Goal: Task Accomplishment & Management: Manage account settings

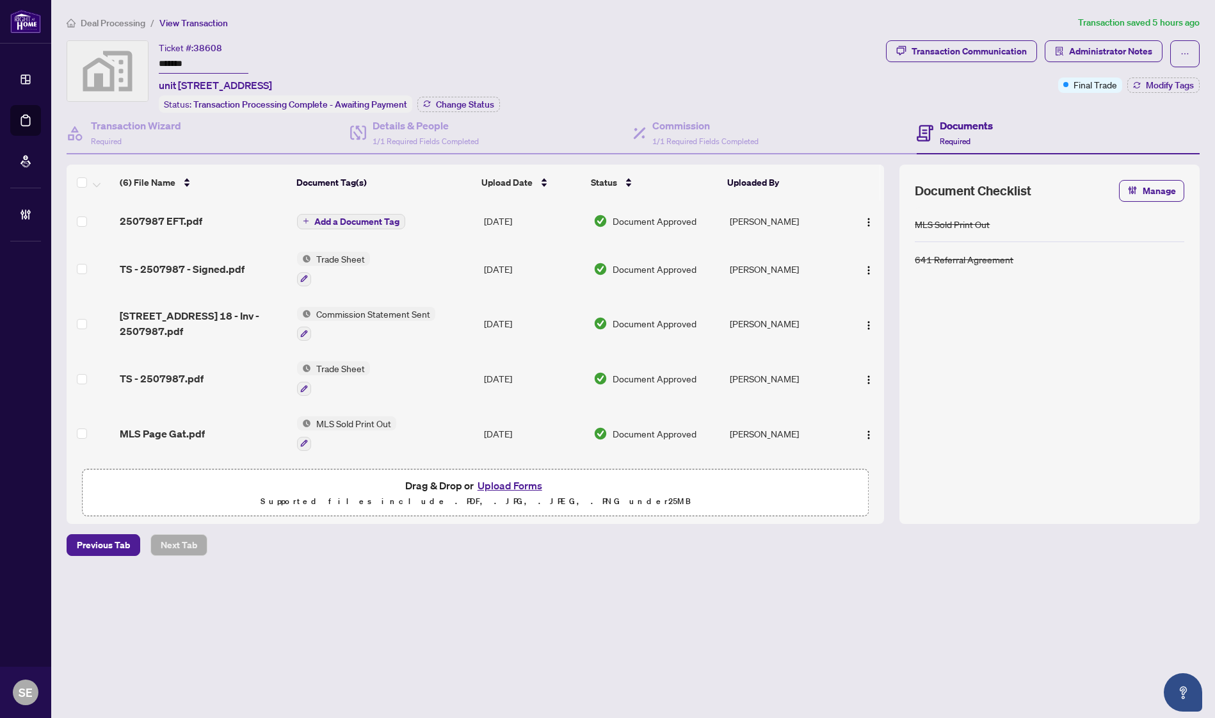
click at [1089, 311] on div "MLS Sold Print Out 641 Referral Agreement" at bounding box center [1049, 358] width 269 height 302
click at [469, 222] on td "Add a Document Tag" at bounding box center [385, 220] width 187 height 41
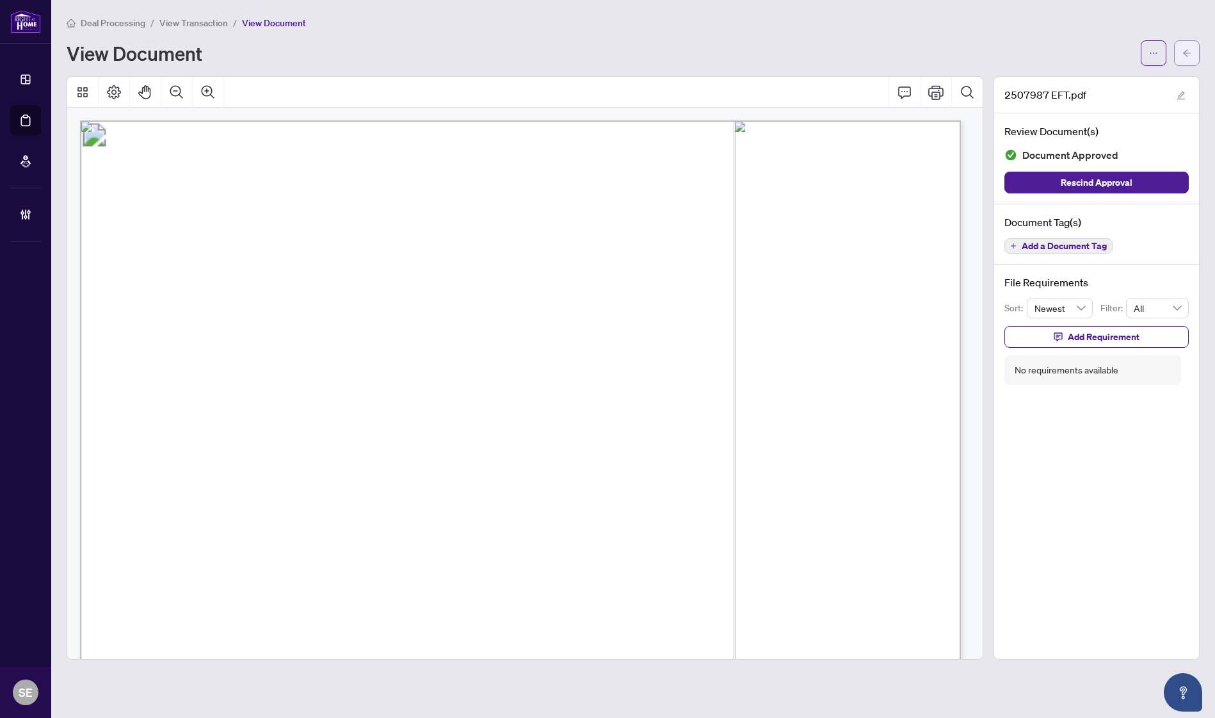
click at [1188, 52] on icon "arrow-left" at bounding box center [1187, 52] width 8 height 7
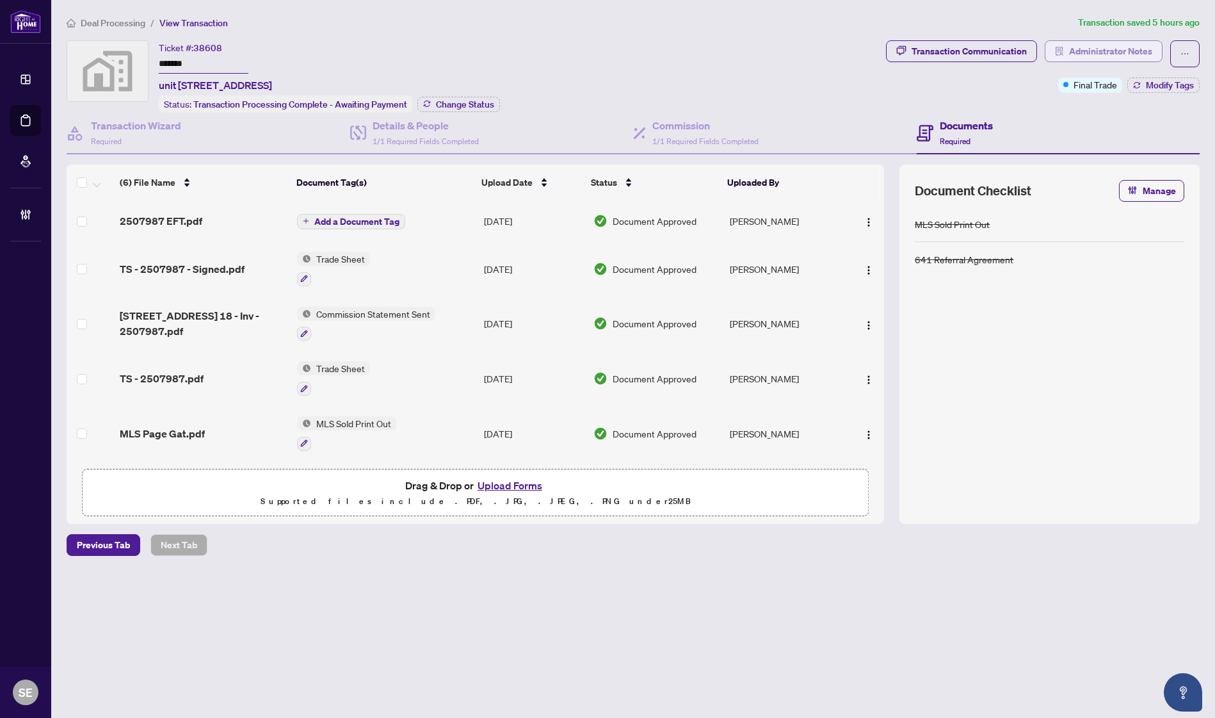
click at [1118, 51] on span "Administrator Notes" at bounding box center [1110, 51] width 83 height 20
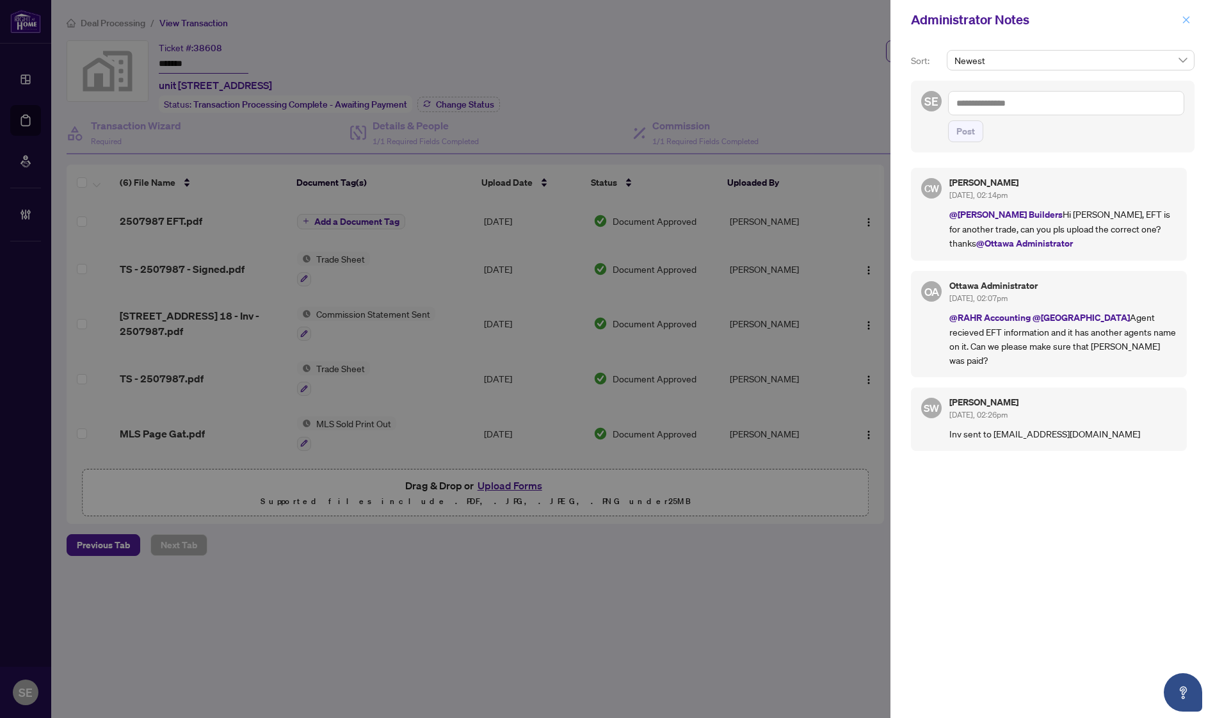
click at [1183, 18] on icon "close" at bounding box center [1186, 19] width 9 height 9
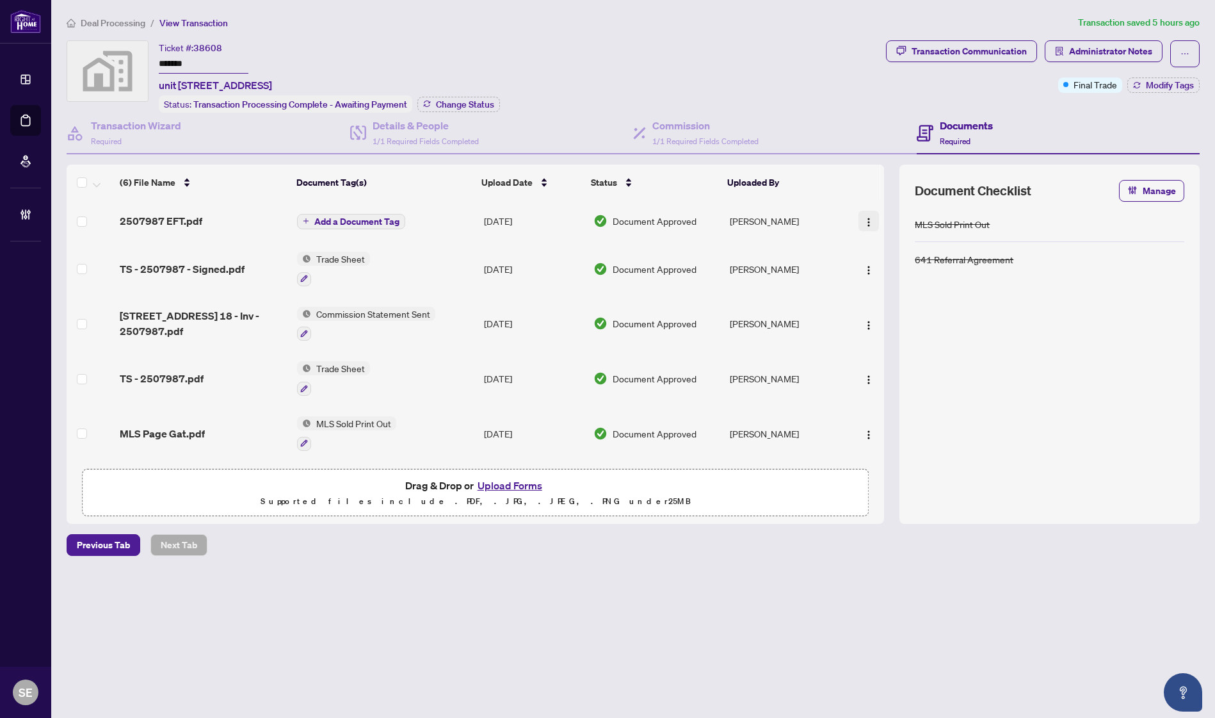
click at [864, 217] on img "button" at bounding box center [869, 222] width 10 height 10
drag, startPoint x: 604, startPoint y: 643, endPoint x: 27, endPoint y: 488, distance: 598.0
click at [602, 642] on main "Deal Processing / View Transaction Transaction saved 5 hours ago Ticket #: 3860…" at bounding box center [633, 359] width 1164 height 718
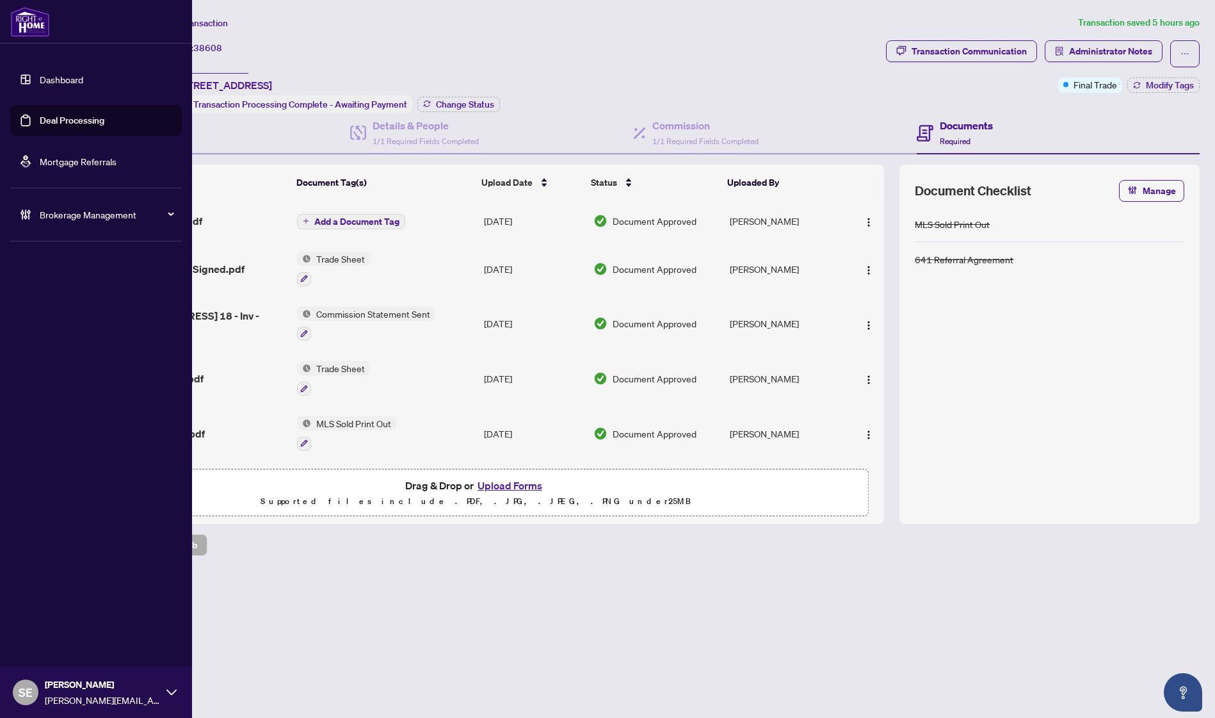
drag, startPoint x: 199, startPoint y: 62, endPoint x: 4, endPoint y: 62, distance: 195.2
click at [4, 62] on div "Dashboard Deal Processing Mortgage Referrals Brokerage Management SE [PERSON_NA…" at bounding box center [607, 359] width 1215 height 718
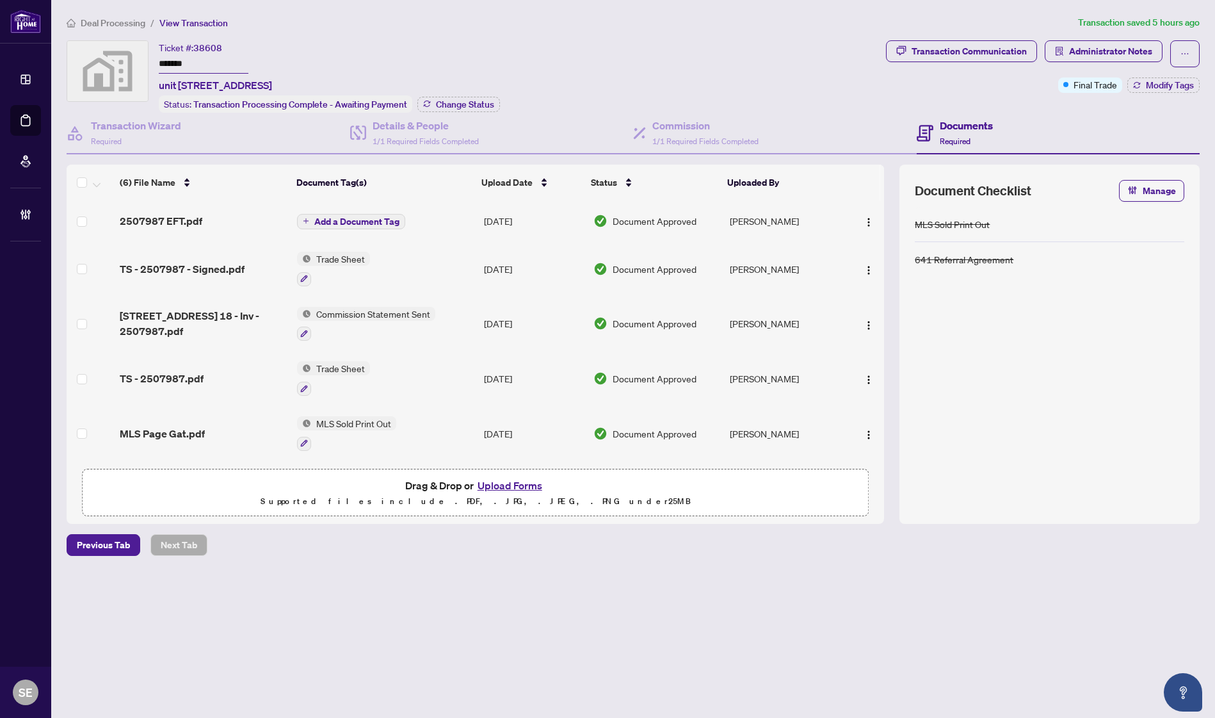
click at [990, 596] on div "Deal Processing / View Transaction Transaction saved 5 hours ago Ticket #: 3860…" at bounding box center [632, 307] width 1143 height 585
click at [677, 216] on span "Document Approved" at bounding box center [655, 221] width 84 height 14
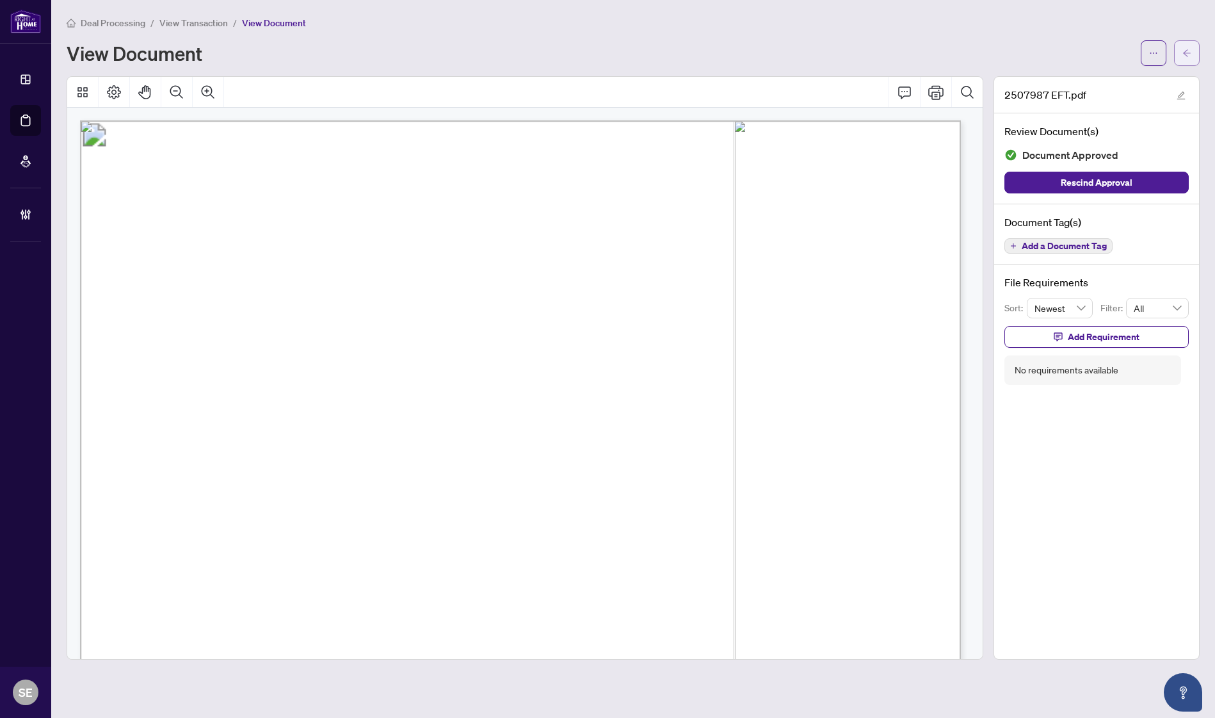
click at [1196, 52] on button "button" at bounding box center [1187, 53] width 26 height 26
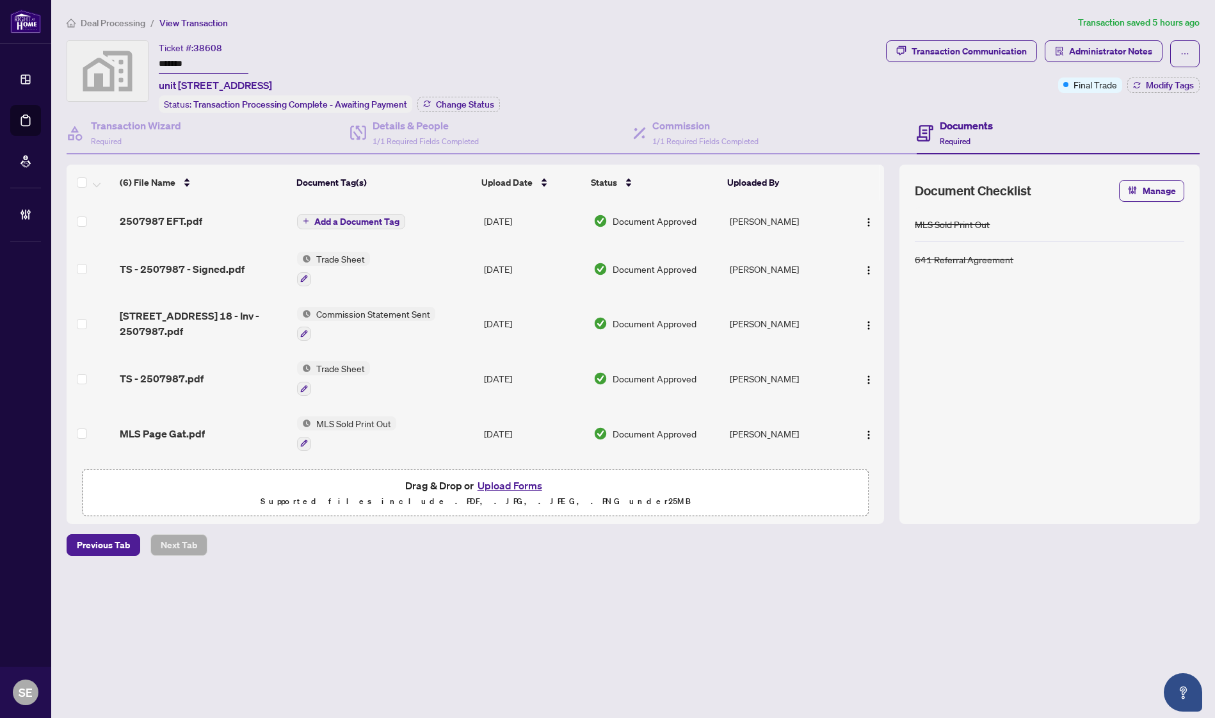
click at [529, 225] on td "[DATE]" at bounding box center [533, 220] width 109 height 41
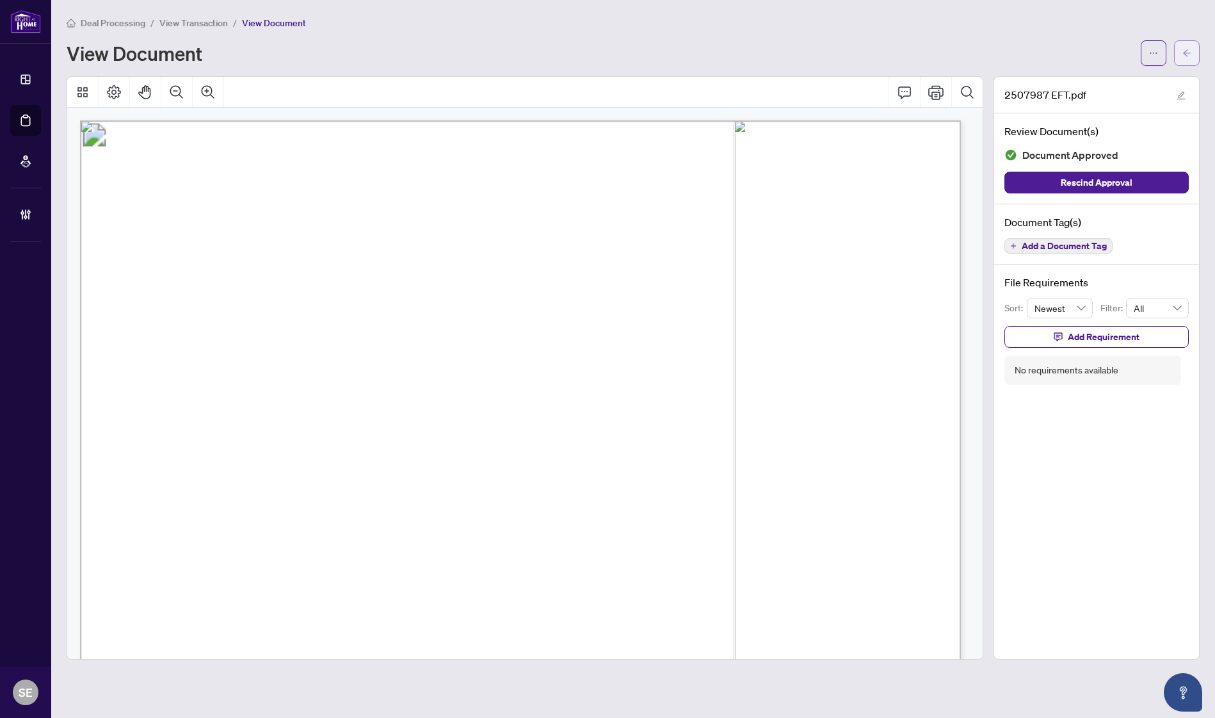
click at [1188, 52] on icon "arrow-left" at bounding box center [1187, 52] width 8 height 7
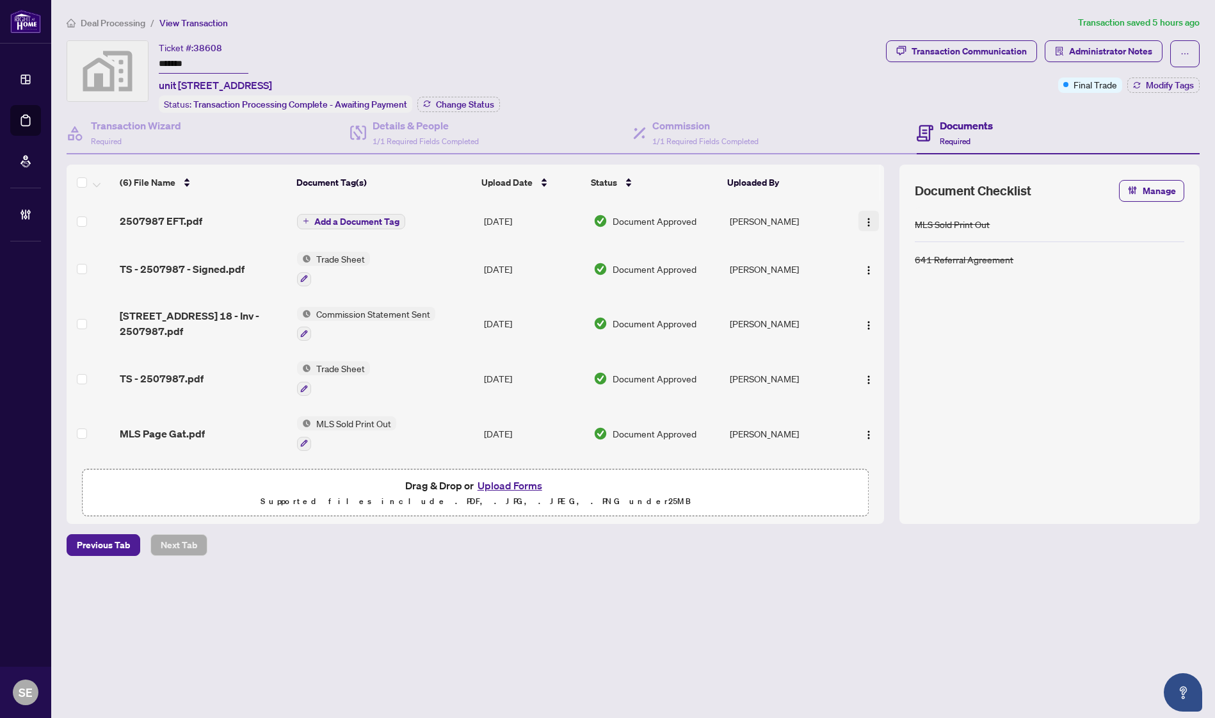
click at [865, 218] on img "button" at bounding box center [869, 222] width 10 height 10
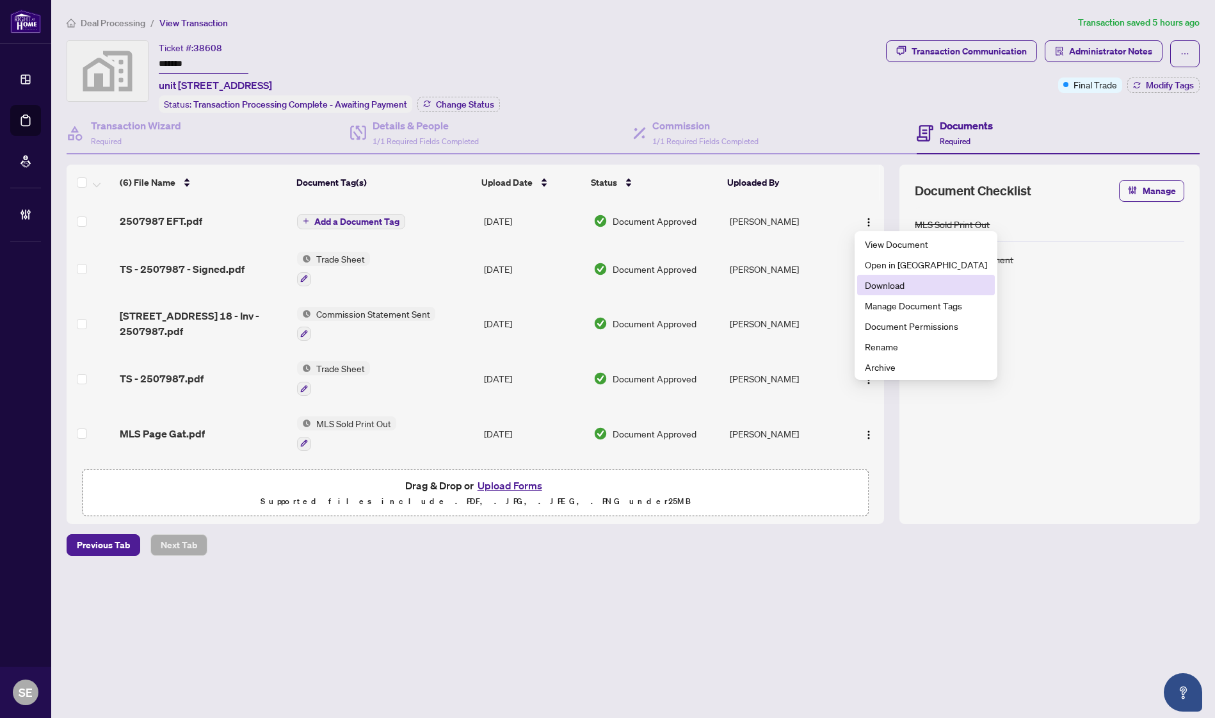
click at [905, 278] on span "Download" at bounding box center [926, 285] width 122 height 14
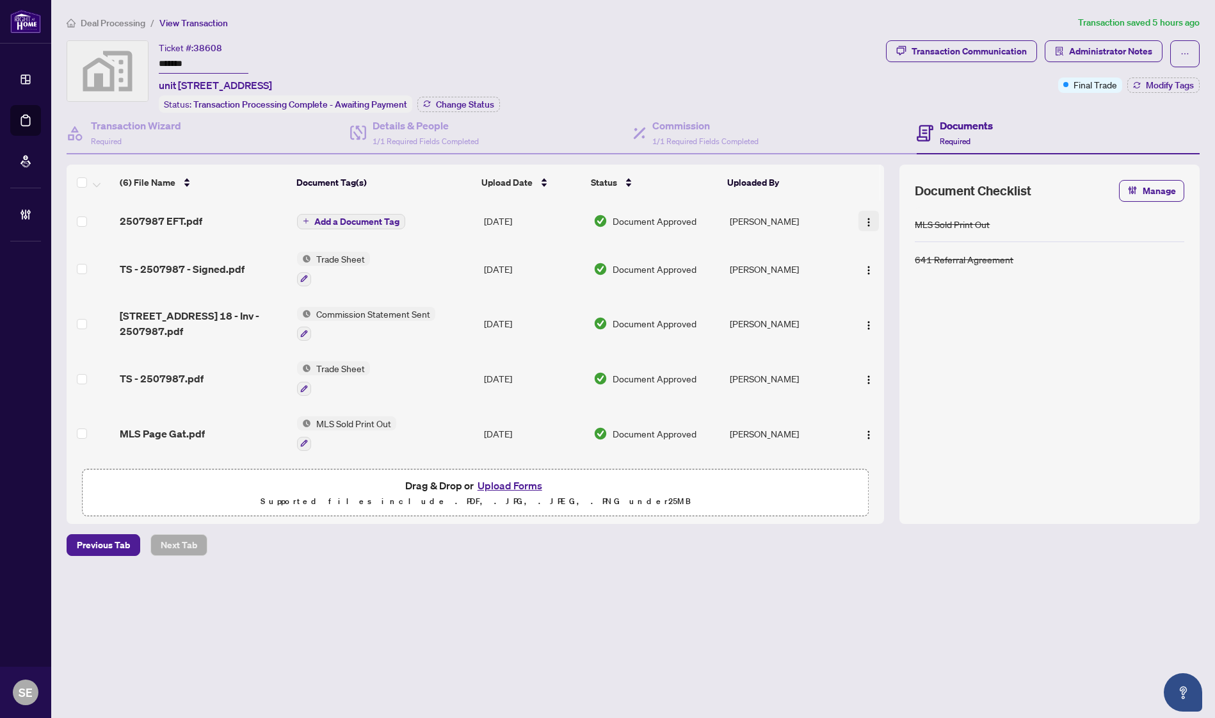
click at [865, 218] on img "button" at bounding box center [869, 222] width 10 height 10
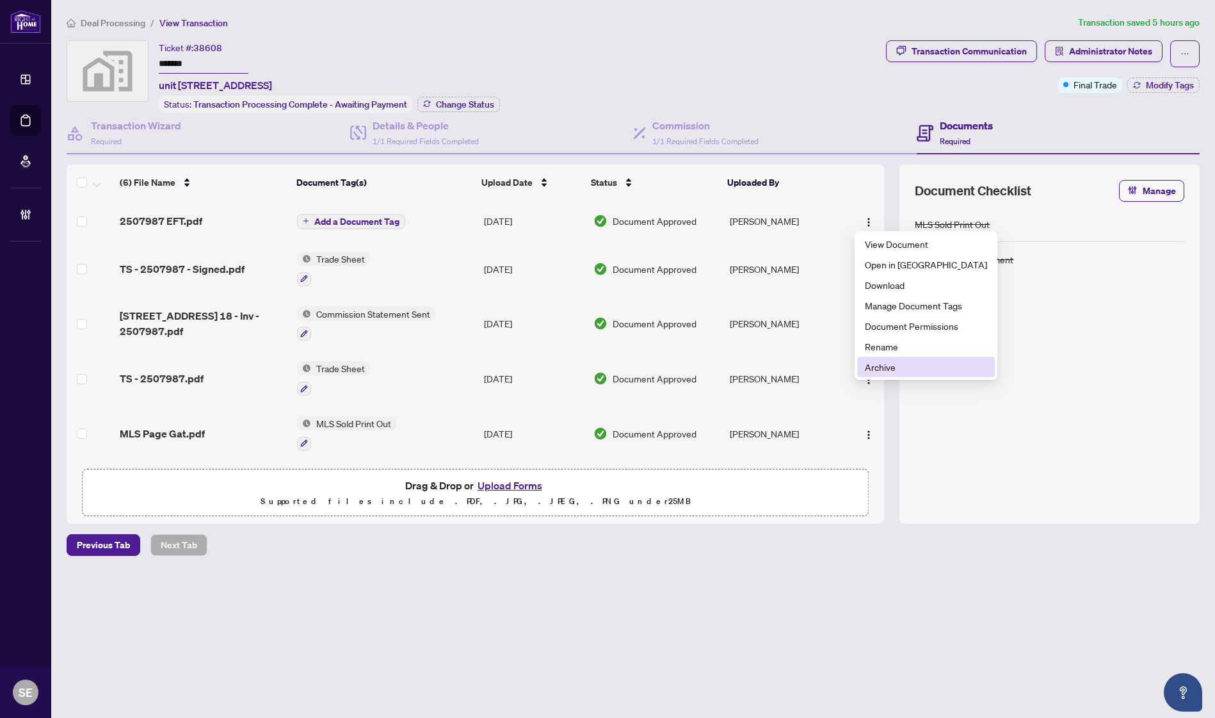
click at [890, 362] on span "Archive" at bounding box center [926, 367] width 122 height 14
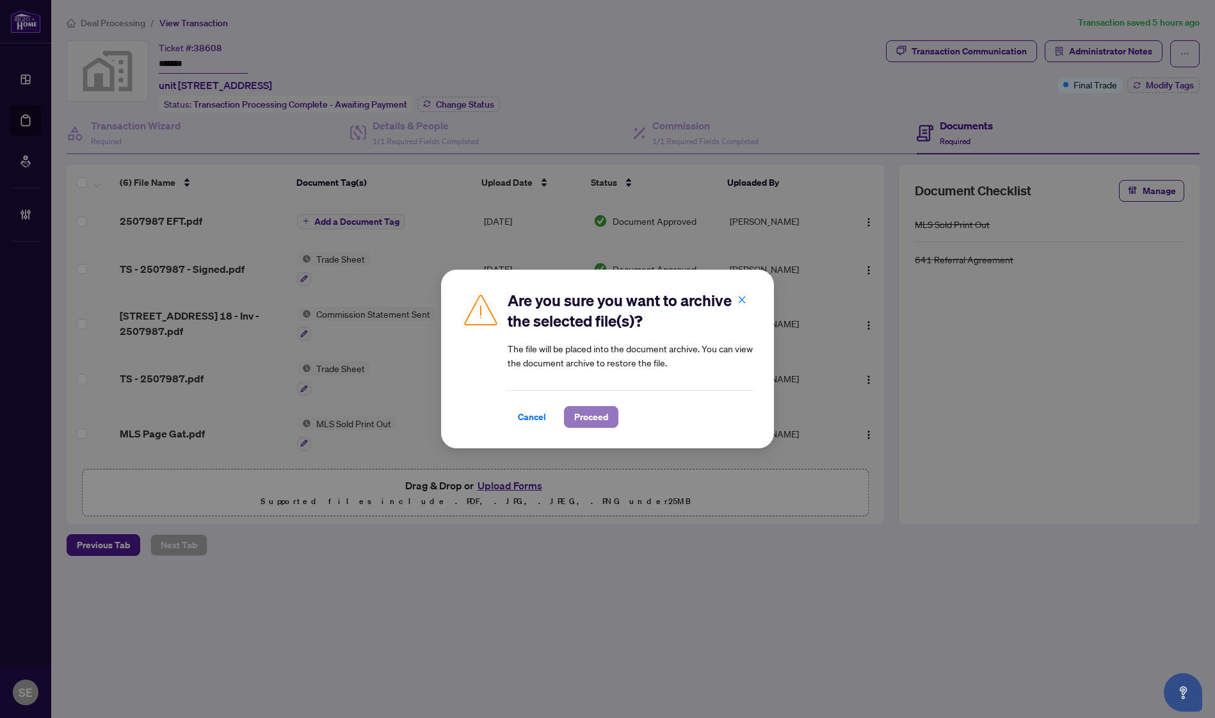
click at [604, 417] on span "Proceed" at bounding box center [591, 416] width 34 height 20
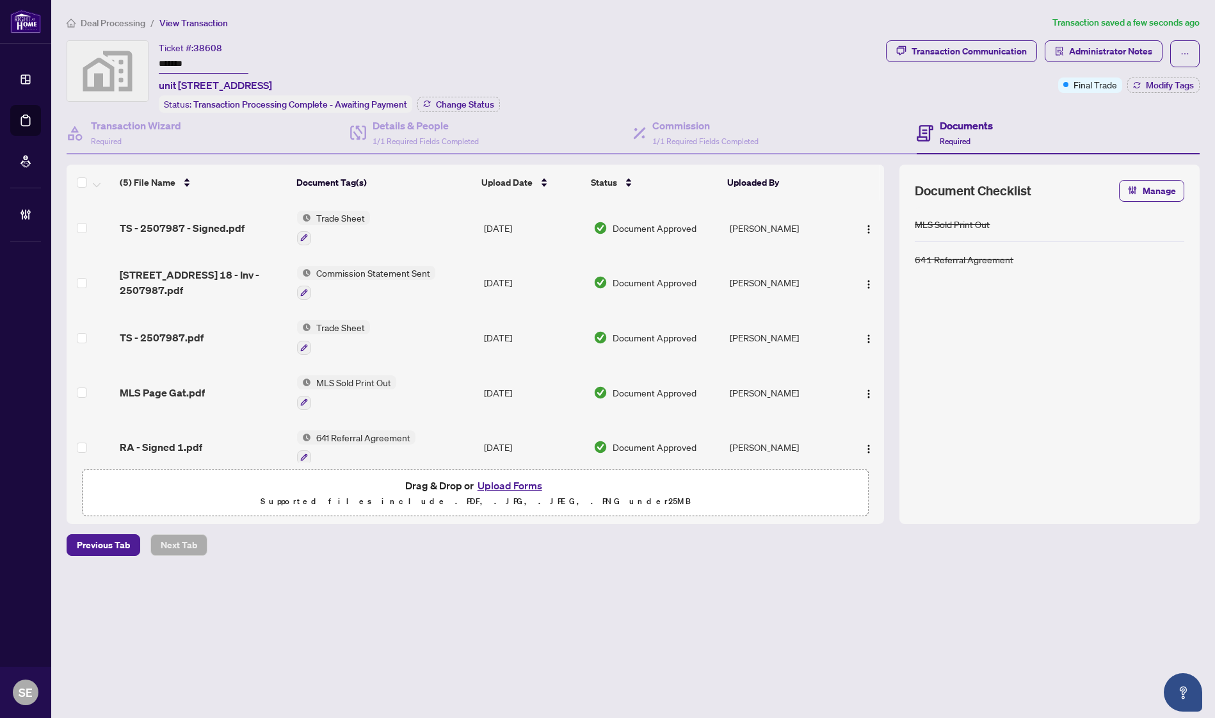
drag, startPoint x: 959, startPoint y: 83, endPoint x: 913, endPoint y: 92, distance: 46.8
click at [959, 83] on div "Transaction Communication Administrator Notes Final Trade Modify Tags" at bounding box center [1043, 66] width 314 height 52
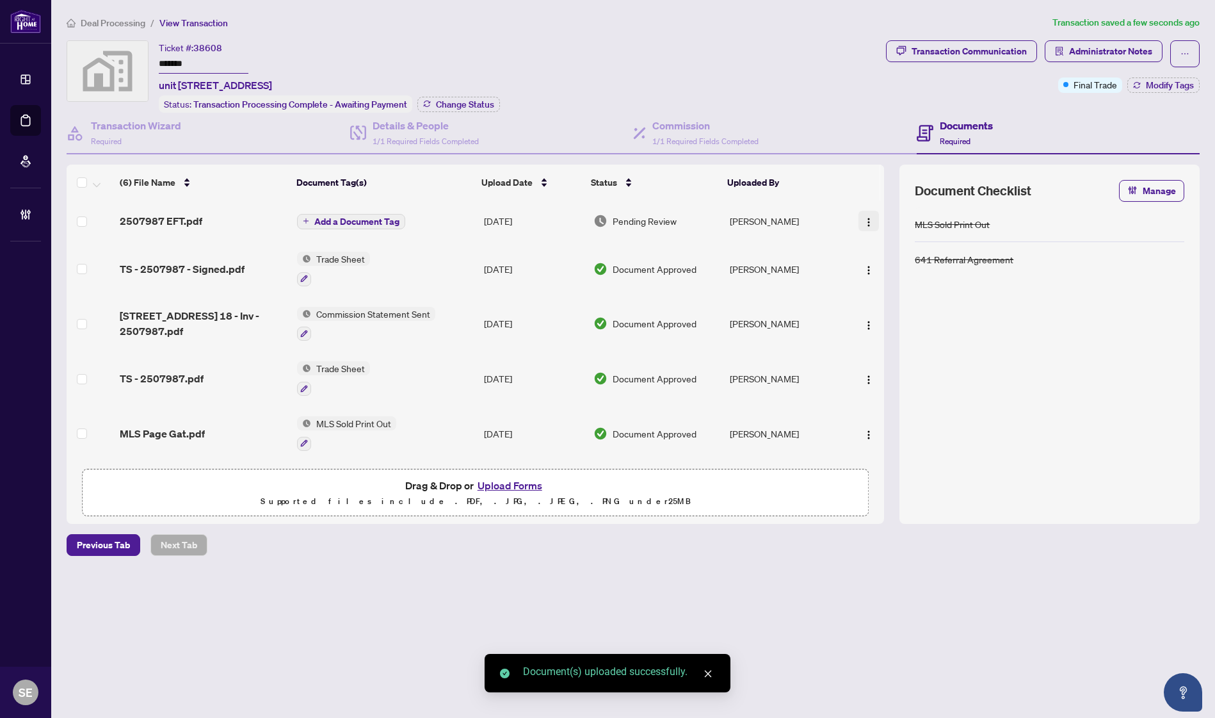
click at [864, 218] on img "button" at bounding box center [869, 222] width 10 height 10
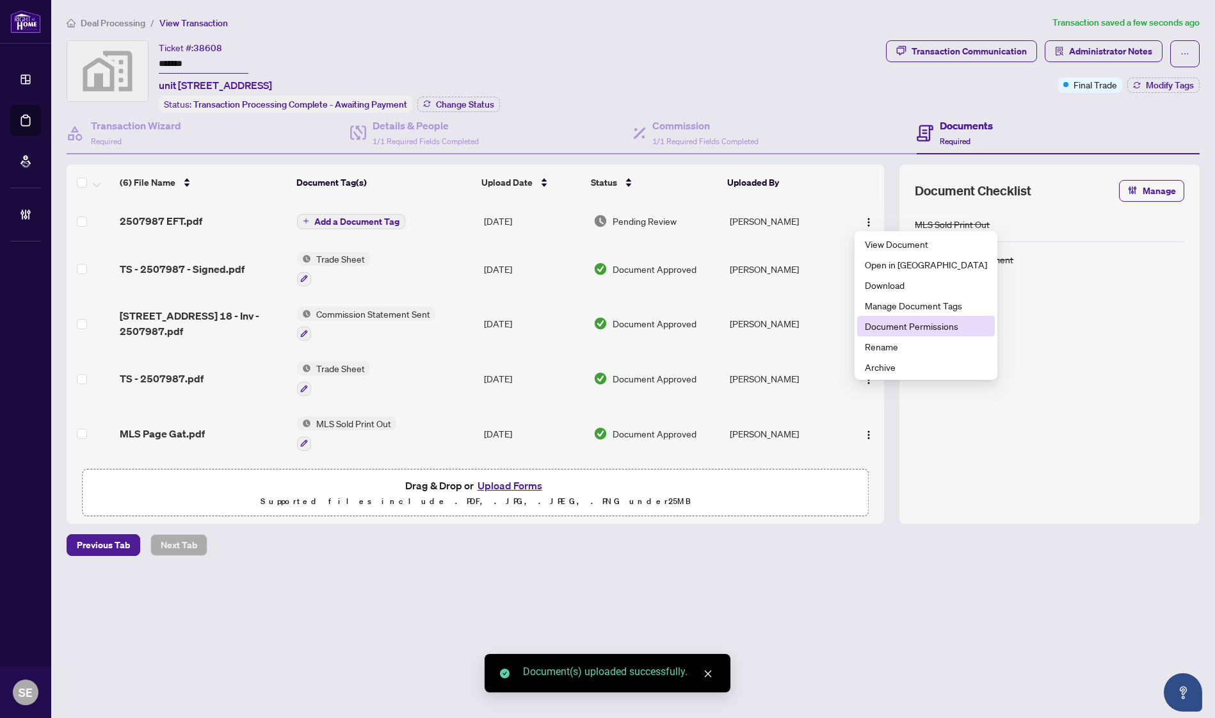
click at [890, 327] on span "Document Permissions" at bounding box center [926, 326] width 122 height 14
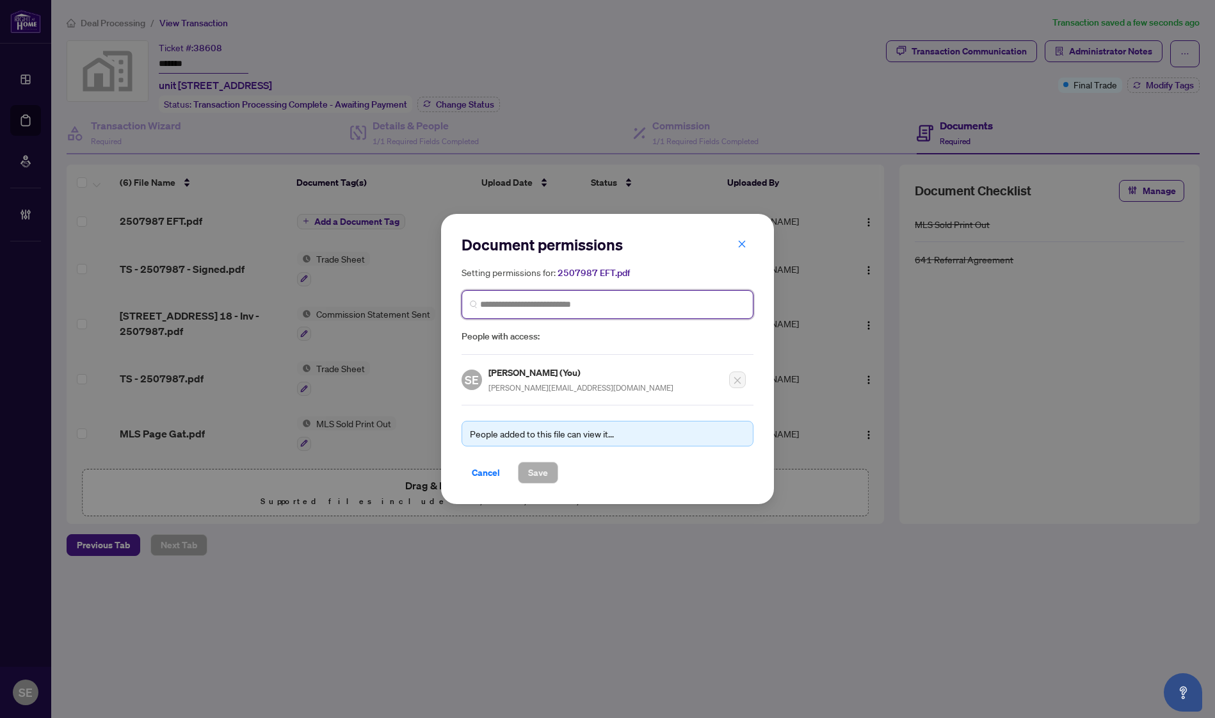
click at [566, 302] on input "search" at bounding box center [612, 304] width 265 height 13
type input "****"
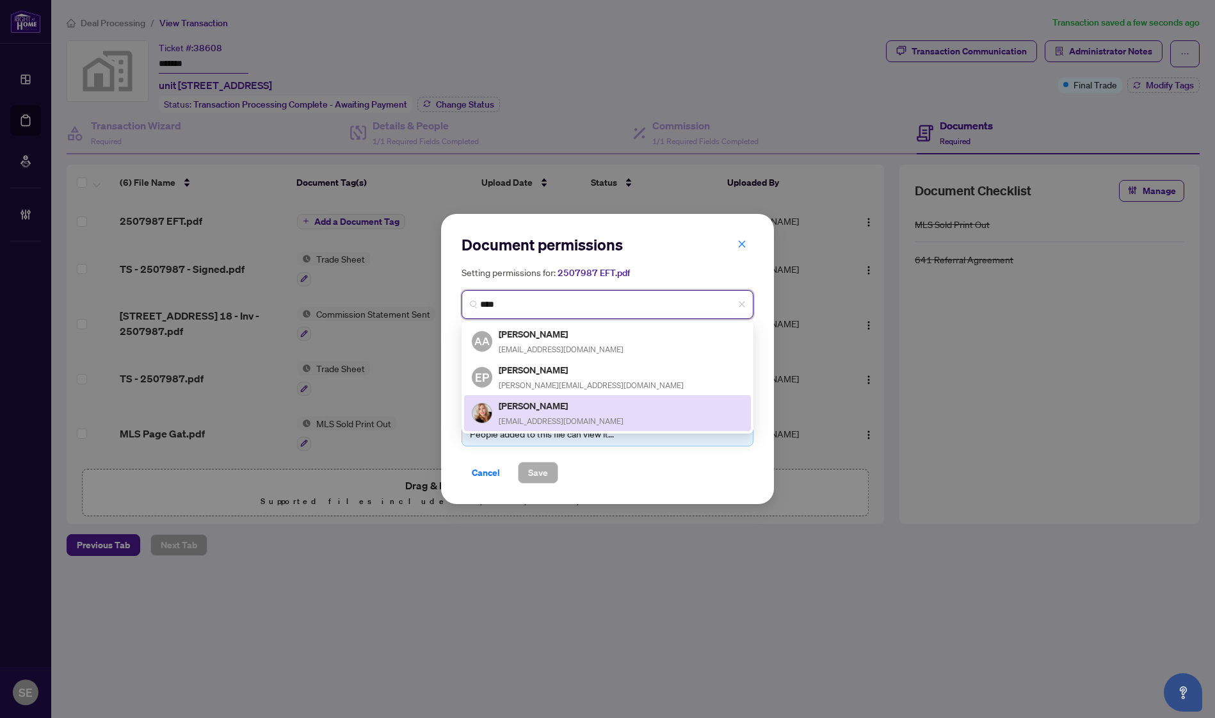
click at [602, 413] on div "[PERSON_NAME] [PERSON_NAME][EMAIL_ADDRESS][DOMAIN_NAME]" at bounding box center [607, 412] width 271 height 29
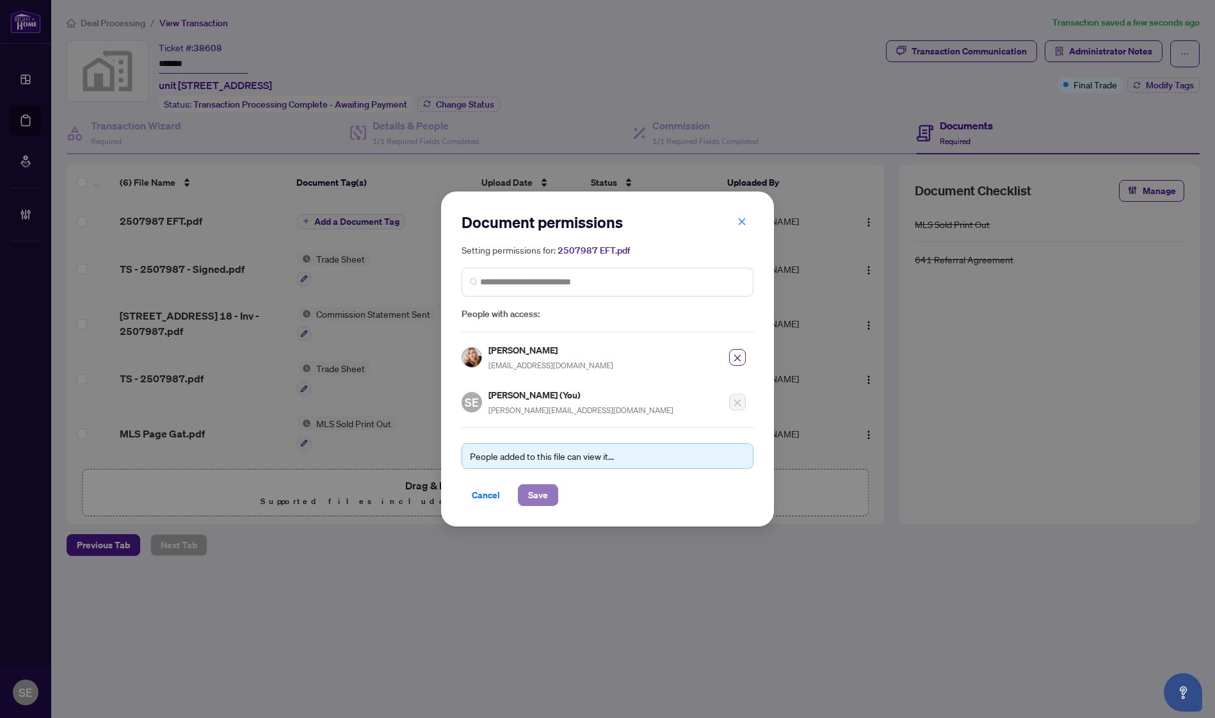
click at [542, 488] on span "Save" at bounding box center [538, 495] width 20 height 20
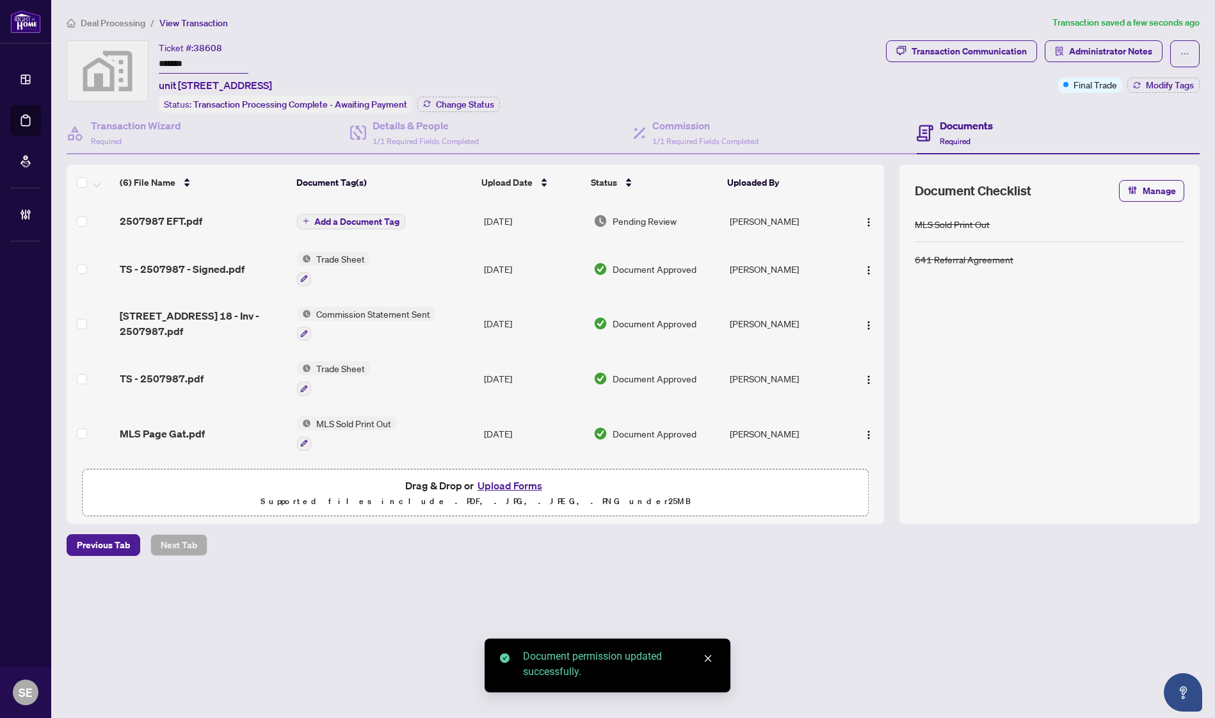
click at [760, 213] on td "[PERSON_NAME]" at bounding box center [785, 220] width 121 height 41
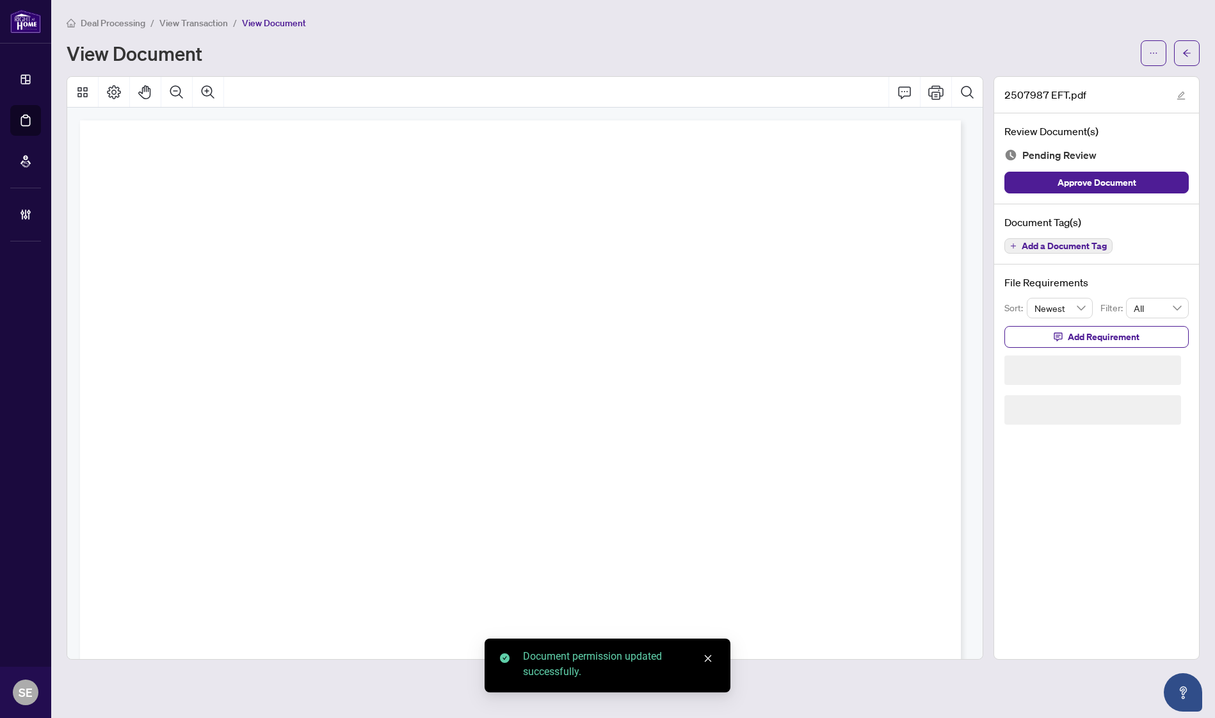
click at [1125, 179] on span "Approve Document" at bounding box center [1096, 182] width 79 height 20
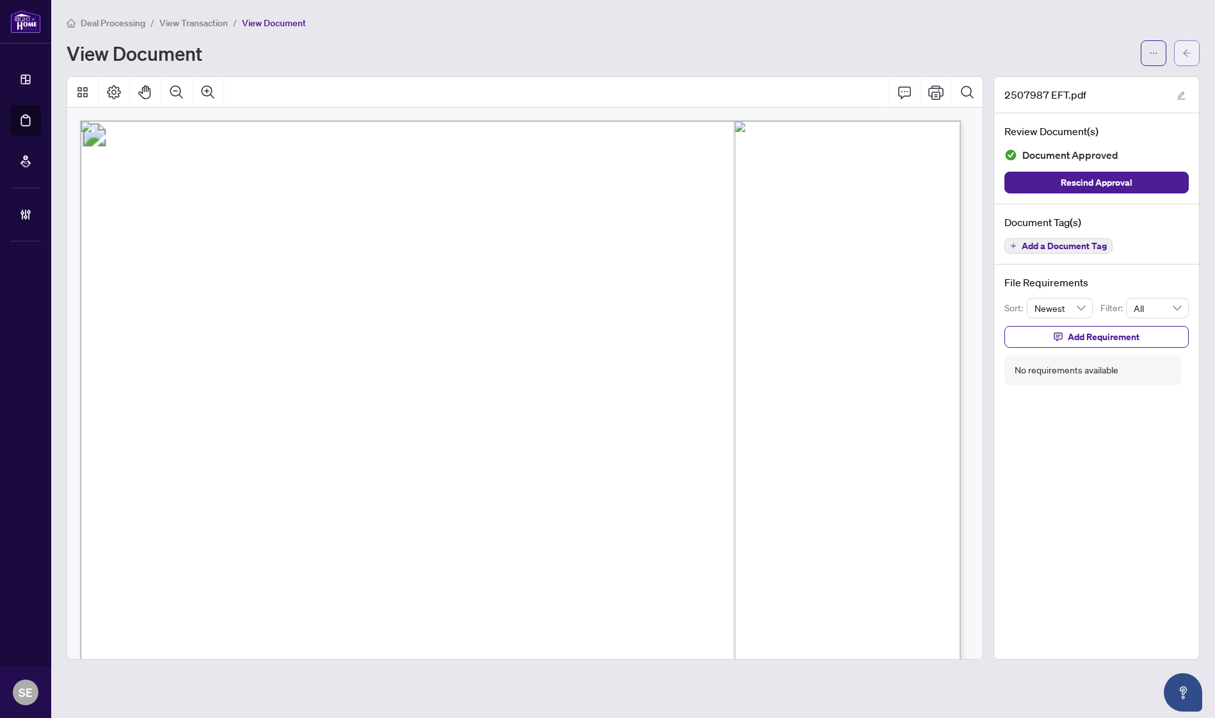
click at [1183, 54] on icon "arrow-left" at bounding box center [1186, 53] width 9 height 9
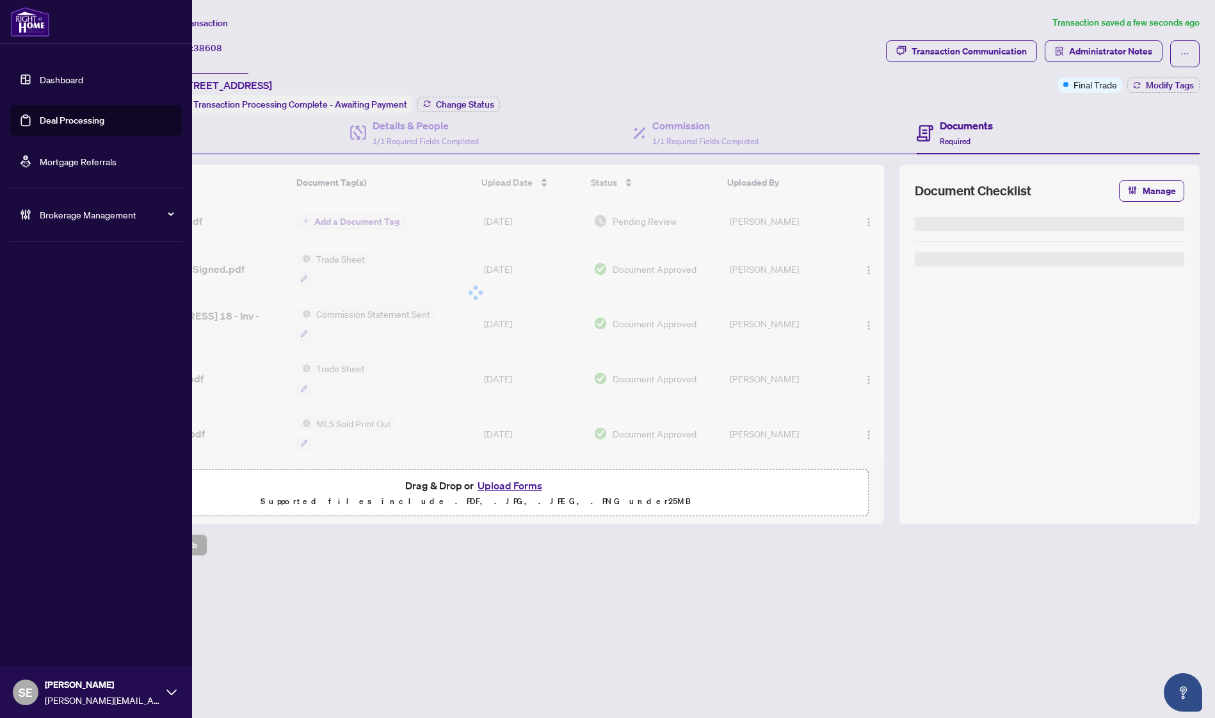
drag, startPoint x: 29, startPoint y: 129, endPoint x: 55, endPoint y: 131, distance: 25.7
click at [40, 126] on link "Deal Processing" at bounding box center [72, 121] width 65 height 12
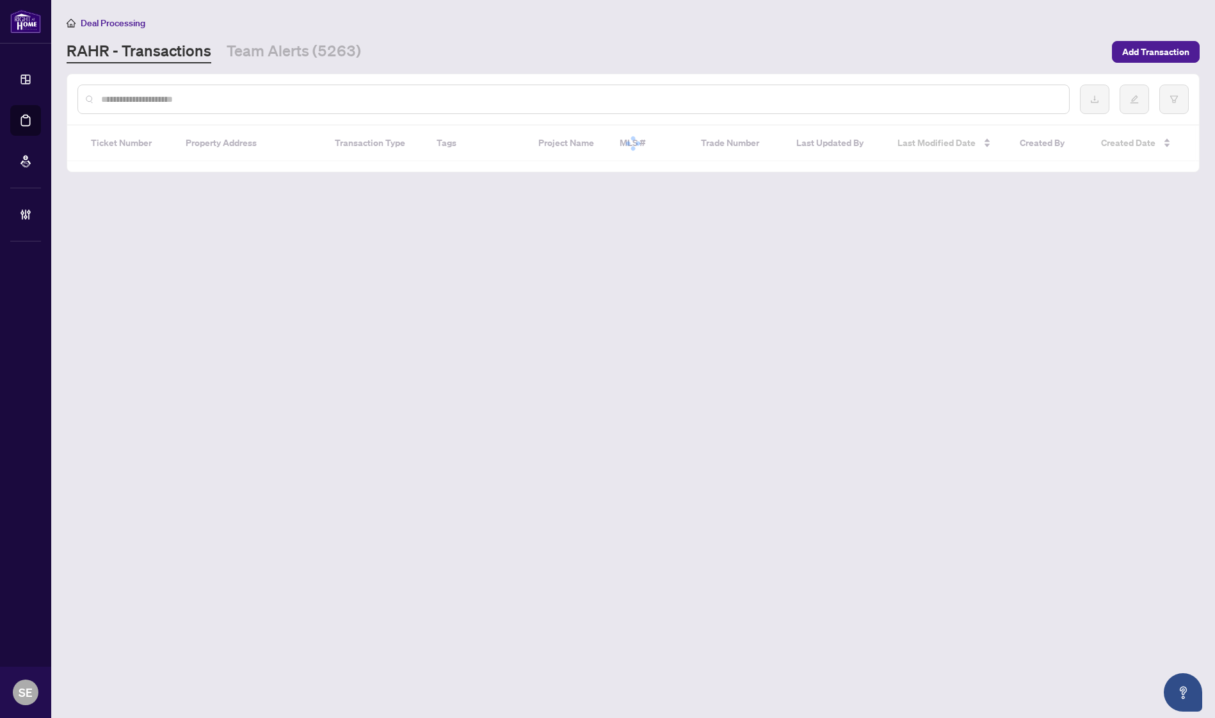
click at [310, 97] on input "text" at bounding box center [580, 99] width 958 height 14
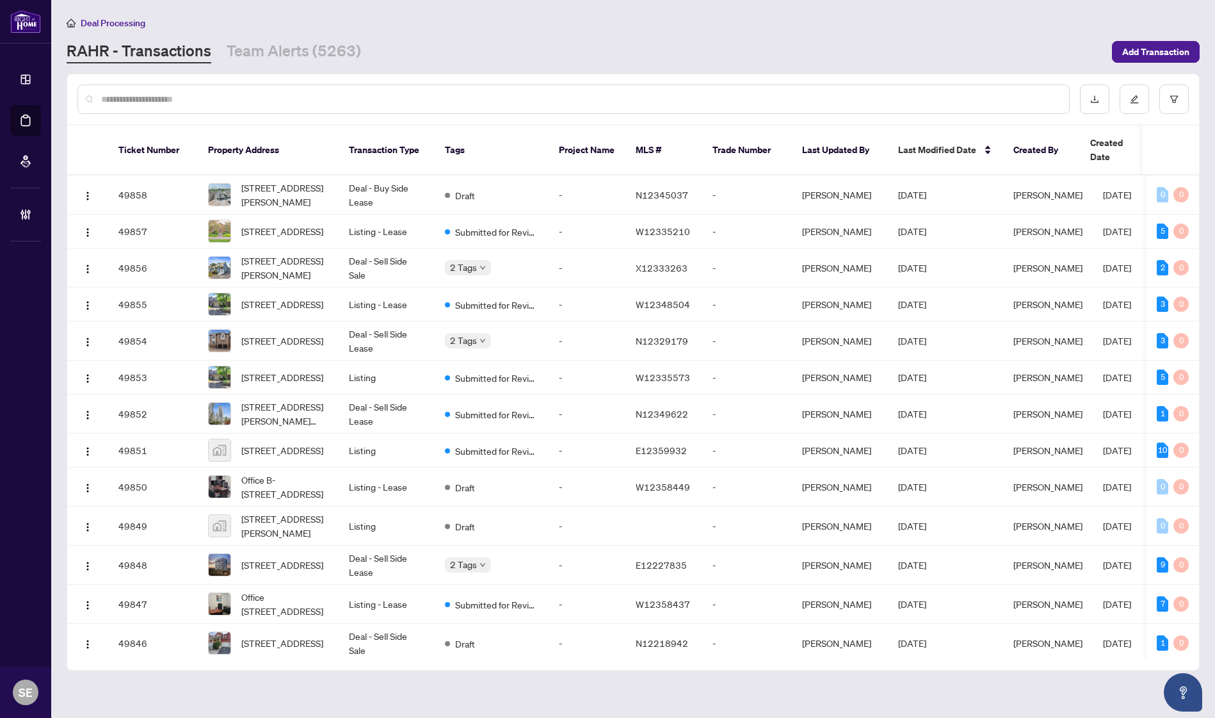
click at [277, 86] on div at bounding box center [573, 98] width 992 height 29
click at [279, 99] on input "text" at bounding box center [580, 99] width 958 height 14
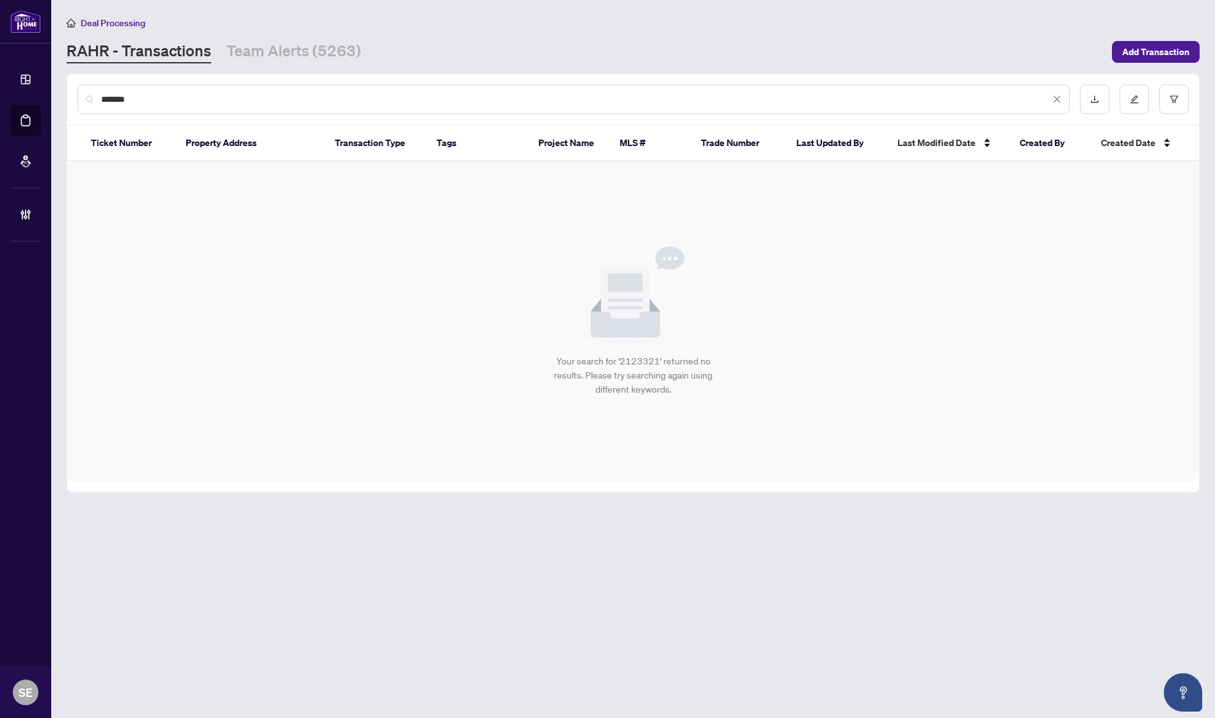
type input "*******"
